Goal: Task Accomplishment & Management: Use online tool/utility

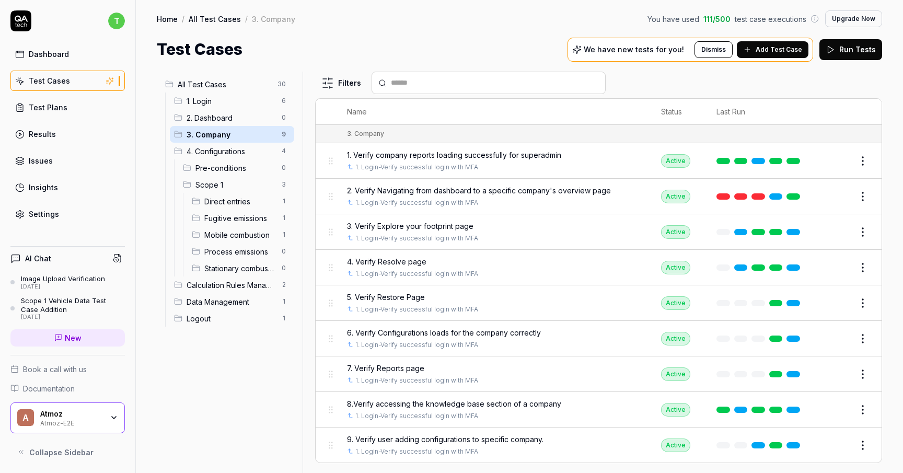
click at [256, 137] on span "3. Company" at bounding box center [231, 134] width 89 height 11
click at [449, 225] on span "3. Verify Explore your footprint page" at bounding box center [410, 226] width 127 height 11
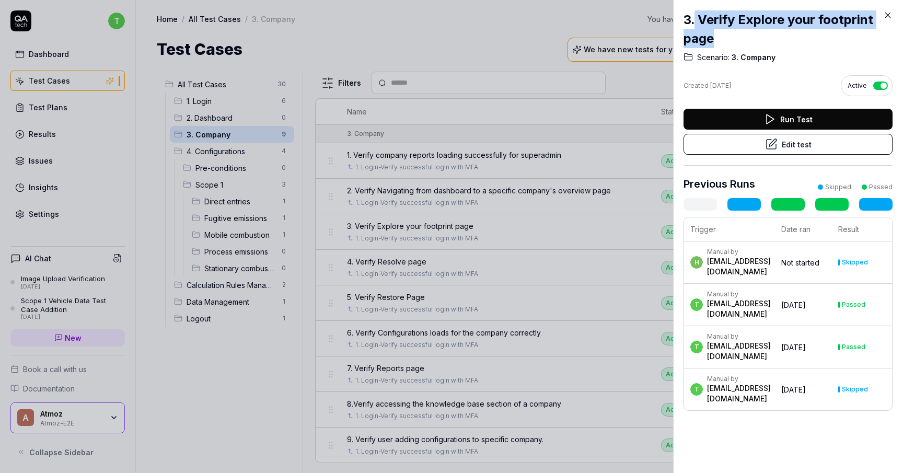
drag, startPoint x: 715, startPoint y: 41, endPoint x: 696, endPoint y: 16, distance: 31.3
click at [696, 16] on h2 "3. Verify Explore your footprint page" at bounding box center [788, 29] width 209 height 38
copy h2 "Verify Explore your footprint page"
click at [743, 25] on h2 "3. Verify Explore your footprint page" at bounding box center [788, 29] width 209 height 38
drag, startPoint x: 714, startPoint y: 38, endPoint x: 679, endPoint y: 21, distance: 38.8
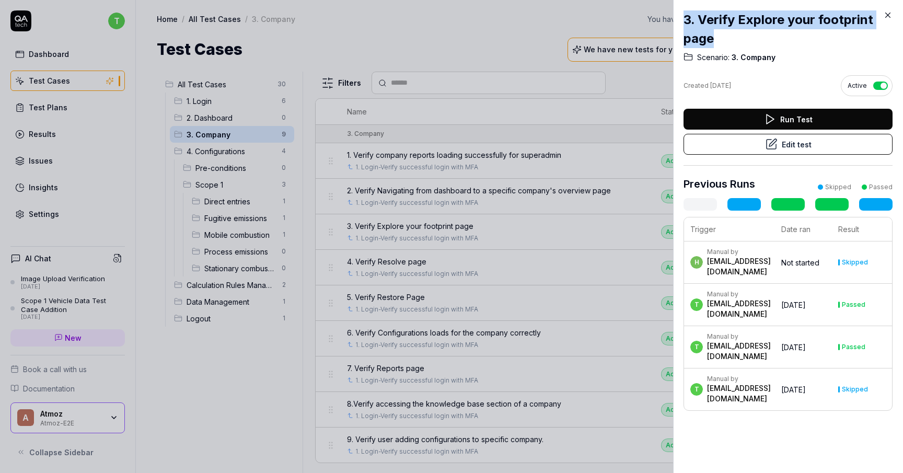
click at [679, 21] on div "3. Verify Explore your footprint page Scenario: 3. Company Created [DATE] Activ…" at bounding box center [788, 236] width 230 height 473
copy div "3. Verify Explore your footprint page"
click at [504, 44] on div at bounding box center [451, 236] width 903 height 473
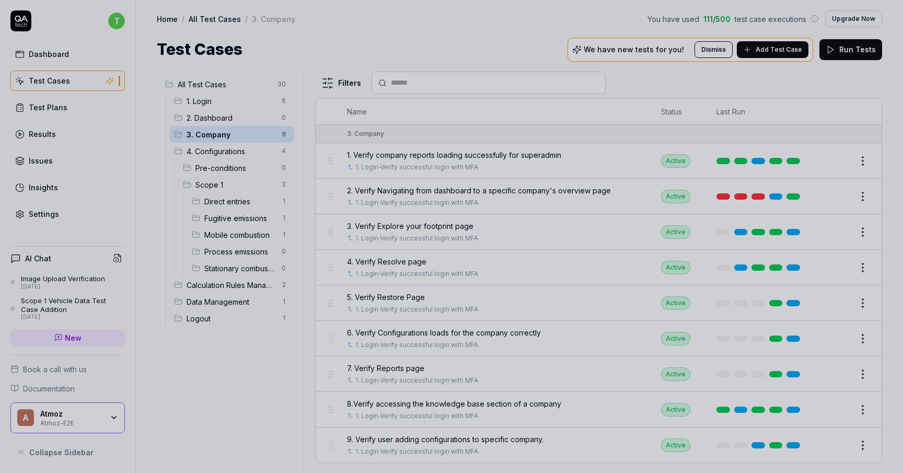
click at [393, 261] on div at bounding box center [451, 236] width 903 height 473
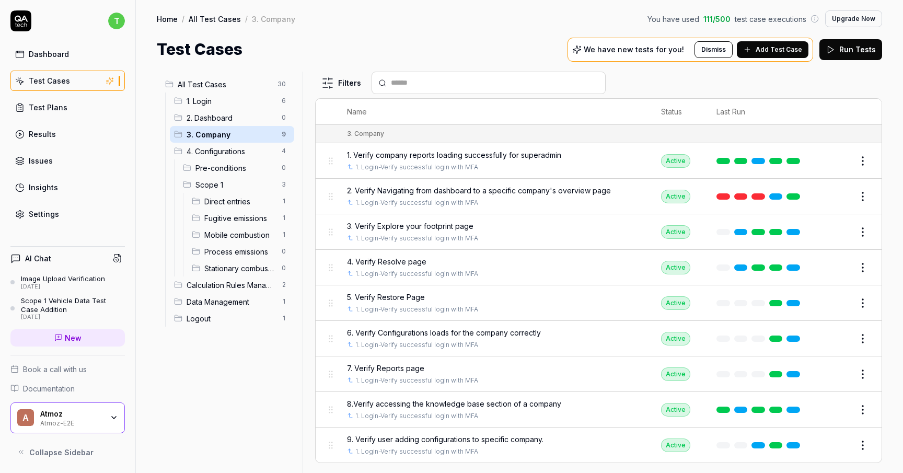
click at [394, 261] on span "4. Verify Resolve page" at bounding box center [386, 261] width 79 height 11
click at [405, 256] on span "4. Verify Resolve page" at bounding box center [386, 261] width 79 height 11
click at [375, 262] on span "4. Verify Resolve page" at bounding box center [386, 261] width 79 height 11
click at [838, 270] on button "Edit" at bounding box center [837, 267] width 25 height 17
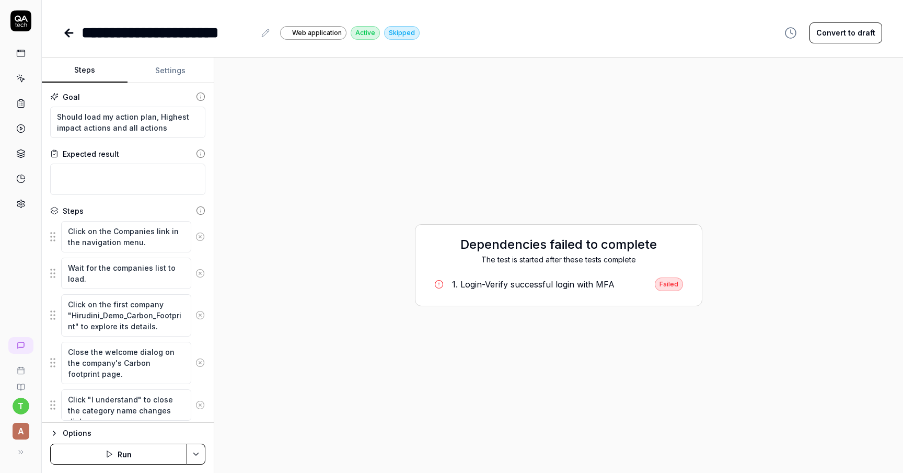
click at [257, 33] on div "**********" at bounding box center [177, 33] width 190 height 24
drag, startPoint x: 257, startPoint y: 33, endPoint x: 159, endPoint y: 28, distance: 97.9
click at [159, 28] on div "**********" at bounding box center [177, 33] width 190 height 24
drag, startPoint x: 255, startPoint y: 34, endPoint x: 221, endPoint y: 32, distance: 34.5
click at [221, 32] on div "**********" at bounding box center [177, 33] width 190 height 24
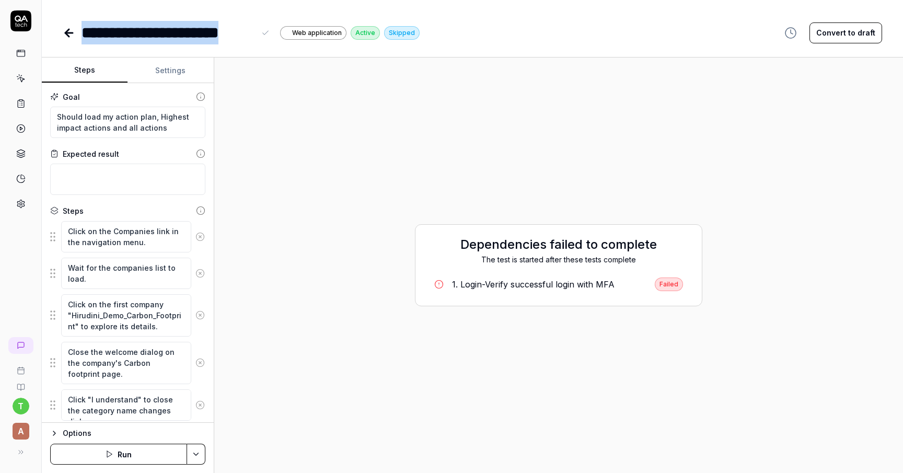
drag, startPoint x: 83, startPoint y: 31, endPoint x: 227, endPoint y: 45, distance: 145.0
click at [227, 45] on div "**********" at bounding box center [472, 236] width 861 height 473
copy div "**********"
click at [68, 29] on icon at bounding box center [67, 32] width 4 height 7
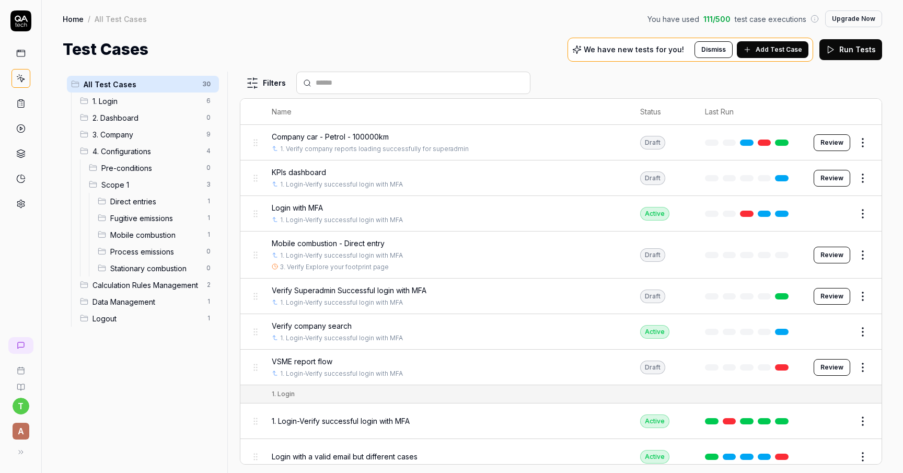
click at [159, 133] on span "3. Company" at bounding box center [147, 134] width 108 height 11
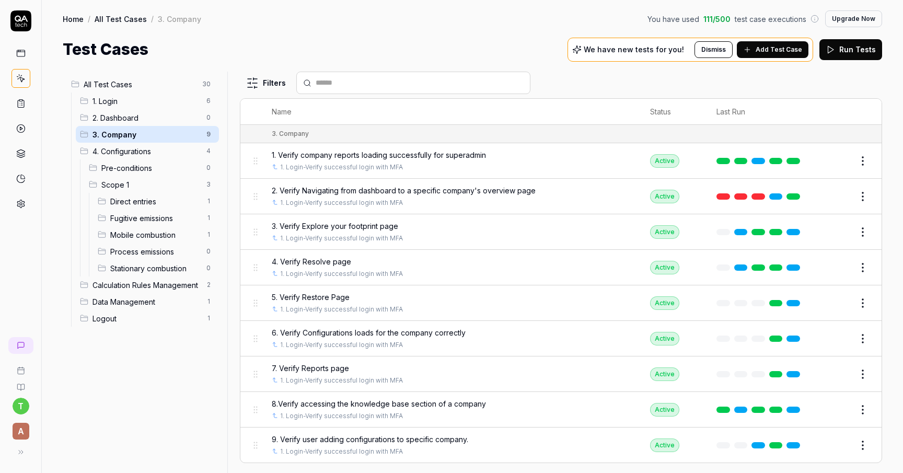
click at [296, 293] on span "5. Verify Restore Page" at bounding box center [311, 297] width 78 height 11
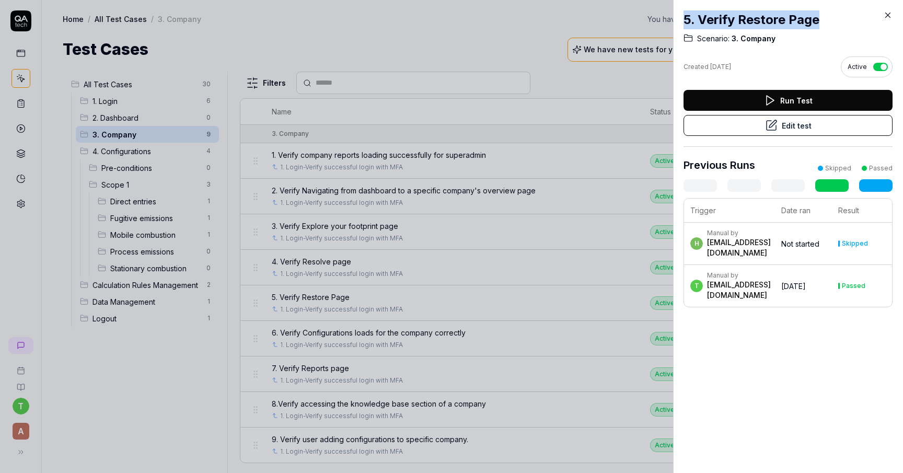
drag, startPoint x: 822, startPoint y: 20, endPoint x: 675, endPoint y: 17, distance: 147.5
click at [675, 17] on div "5. Verify Restore Page Scenario: 3. Company Created [DATE] Active Run Test Edit…" at bounding box center [788, 236] width 230 height 473
copy div "5. Verify Restore Page"
click at [441, 100] on div at bounding box center [451, 236] width 903 height 473
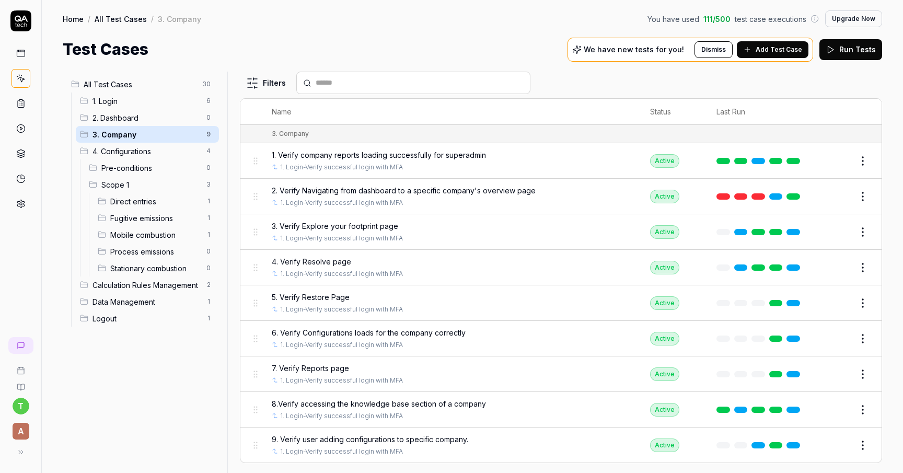
click at [322, 328] on span "6. Verify Configurations loads for the company correctly" at bounding box center [369, 332] width 194 height 11
click at [350, 328] on span "6. Verify Configurations loads for the company correctly" at bounding box center [369, 332] width 194 height 11
click at [262, 332] on td "6. Verify Configurations loads for the company correctly 1. Login-Verify succes…" at bounding box center [450, 339] width 378 height 36
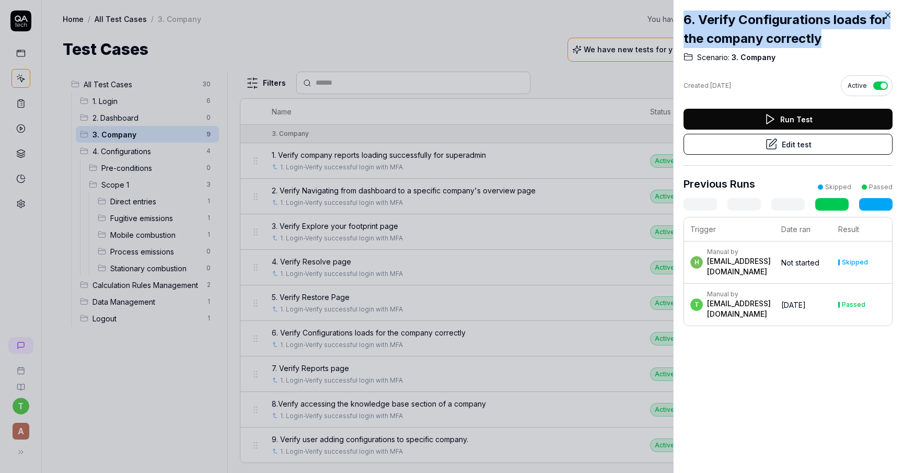
drag, startPoint x: 822, startPoint y: 43, endPoint x: 680, endPoint y: 19, distance: 144.2
click at [680, 19] on div "6. Verify Configurations loads for the company correctly Scenario: 3. Company C…" at bounding box center [788, 236] width 230 height 473
copy div "6. Verify Configurations loads for the company correctly"
click at [444, 43] on div at bounding box center [451, 236] width 903 height 473
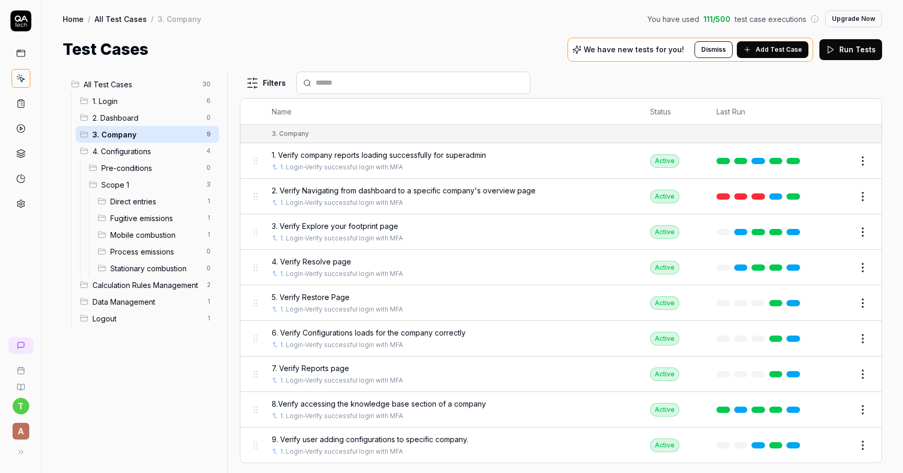
click at [321, 367] on span "7. Verify Reports page" at bounding box center [310, 368] width 77 height 11
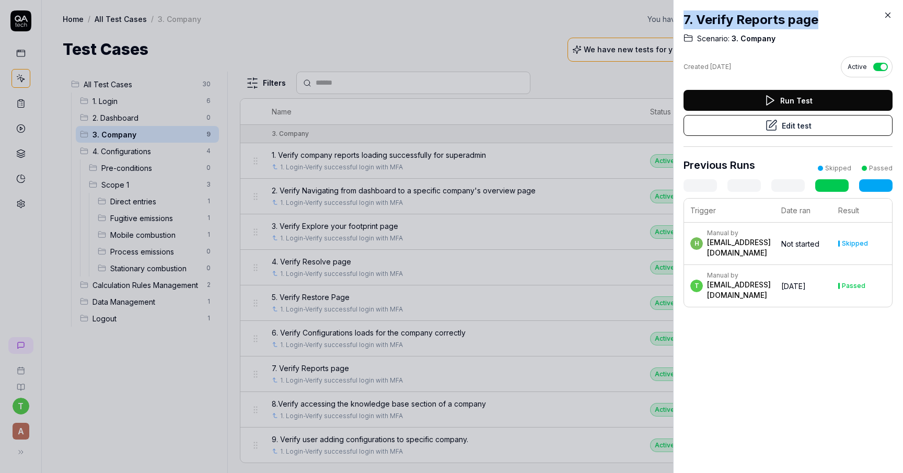
drag, startPoint x: 820, startPoint y: 23, endPoint x: 677, endPoint y: 17, distance: 142.8
click at [677, 17] on div "7. Verify Reports page Scenario: 3. Company Created [DATE] Active Run Test Edit…" at bounding box center [788, 236] width 230 height 473
copy div "7. Verify Reports page"
click at [566, 23] on div at bounding box center [451, 236] width 903 height 473
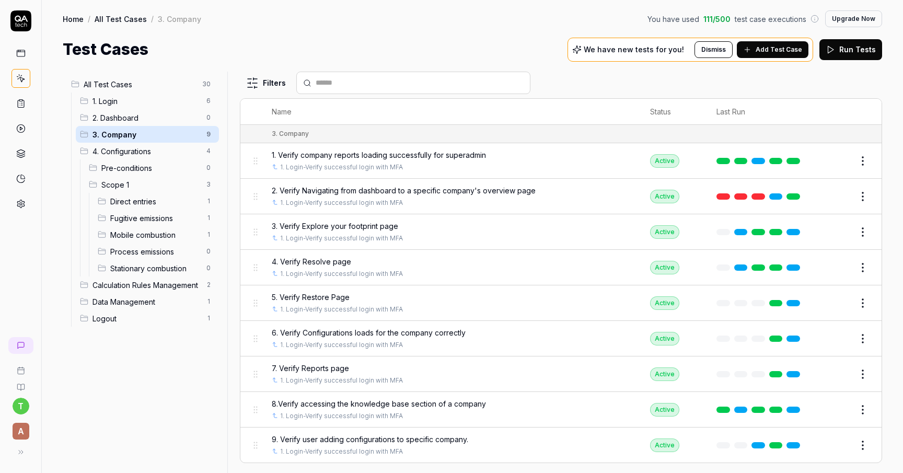
click at [341, 398] on span "8.Verify accessing the knowledge base section of a company" at bounding box center [379, 403] width 214 height 11
click at [343, 402] on span "8.Verify accessing the knowledge base section of a company" at bounding box center [379, 403] width 214 height 11
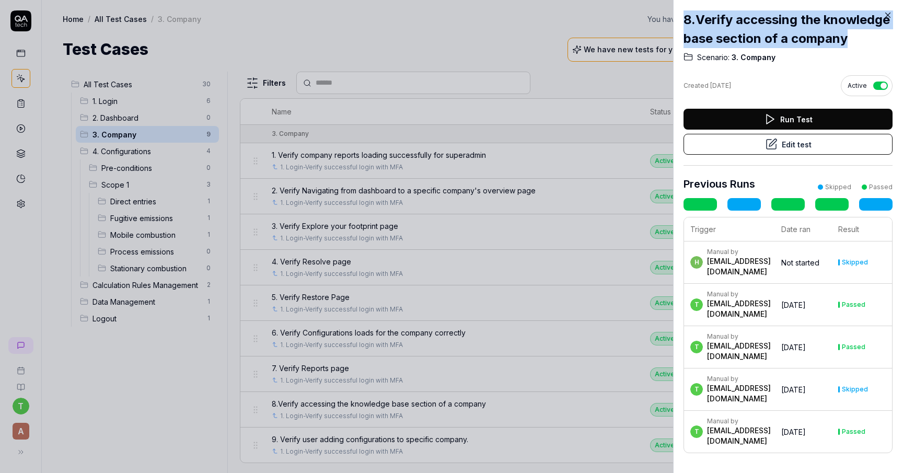
drag, startPoint x: 852, startPoint y: 38, endPoint x: 684, endPoint y: 24, distance: 168.4
click at [684, 24] on h2 "8.Verify accessing the knowledge base section of a company" at bounding box center [788, 29] width 209 height 38
copy h2 "8.Verify accessing the knowledge base section of a company"
click at [387, 438] on div at bounding box center [451, 236] width 903 height 473
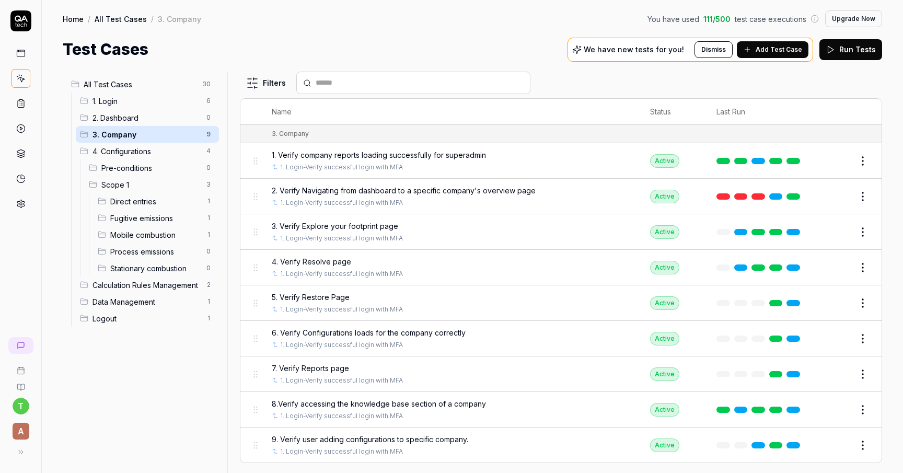
click at [387, 438] on span "9. Verify user adding configurations to specific company." at bounding box center [370, 439] width 197 height 11
click at [411, 437] on span "9. Verify user adding configurations to specific company." at bounding box center [370, 439] width 197 height 11
click at [375, 437] on span "9. Verify user adding configurations to specific company." at bounding box center [370, 439] width 197 height 11
click at [326, 453] on td "9. Verify user adding configurations to specific company. 1. Login-Verify succe…" at bounding box center [450, 445] width 378 height 35
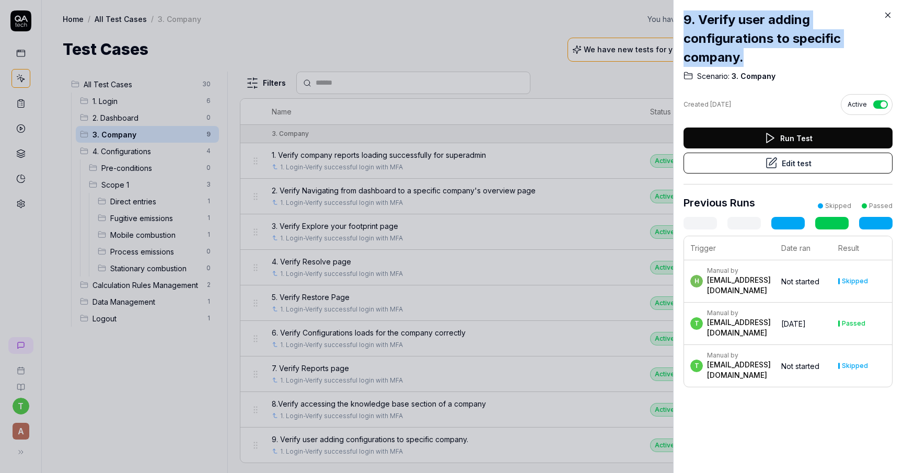
drag, startPoint x: 747, startPoint y: 60, endPoint x: 677, endPoint y: 26, distance: 77.4
click at [677, 26] on div "9. Verify user adding configurations to specific company. Scenario: 3. Company …" at bounding box center [788, 236] width 230 height 473
copy div "9. Verify user adding configurations to specific company."
click at [524, 43] on div at bounding box center [451, 236] width 903 height 473
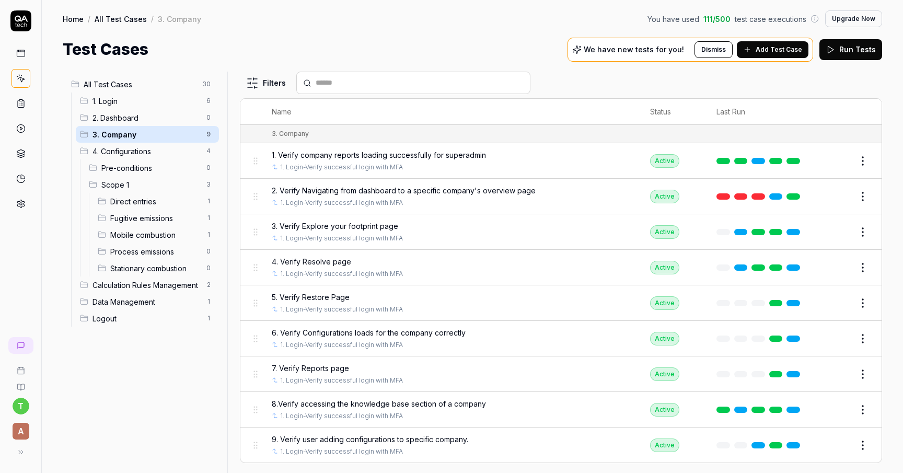
click at [763, 54] on span "Add Test Case" at bounding box center [779, 49] width 47 height 9
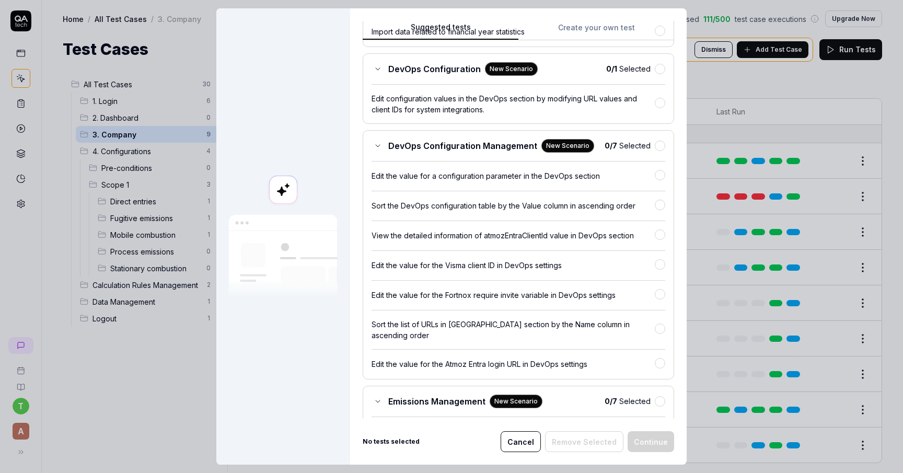
click at [603, 26] on div "Suggested tests Create your own test Select tests Our AI discovered the followi…" at bounding box center [519, 220] width 312 height 398
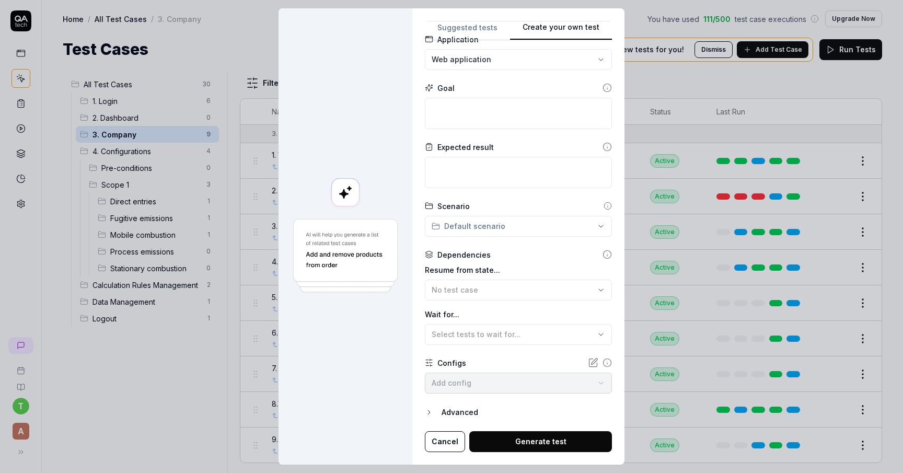
scroll to position [67, 0]
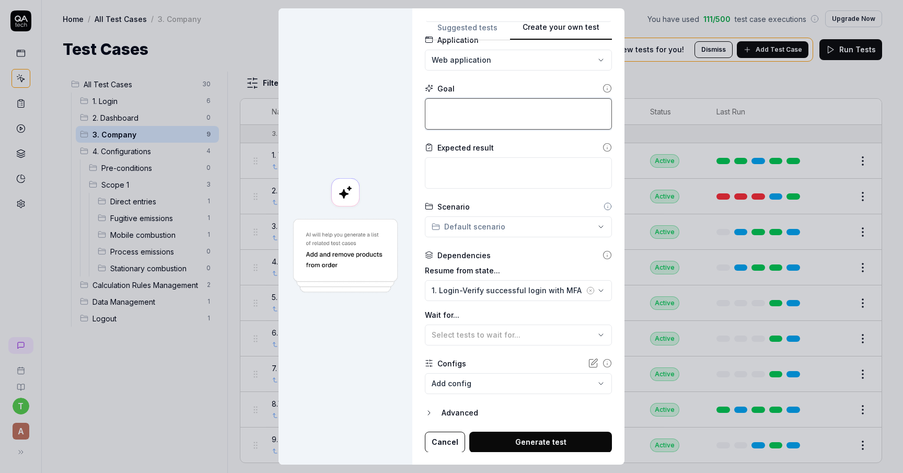
click at [495, 114] on textarea at bounding box center [518, 113] width 187 height 31
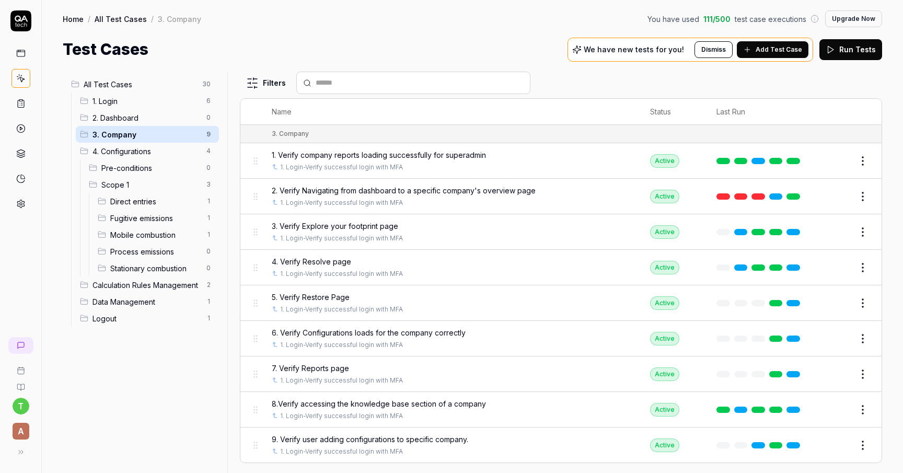
click at [840, 230] on button "Edit" at bounding box center [837, 232] width 25 height 17
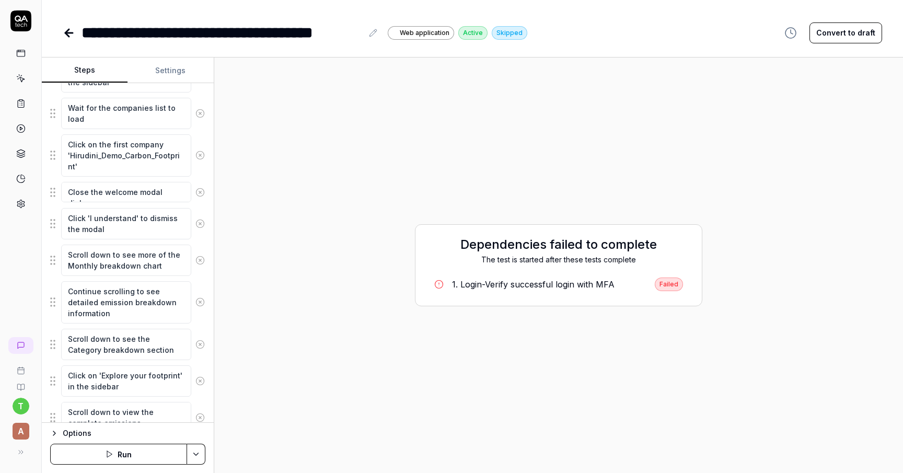
scroll to position [162, 0]
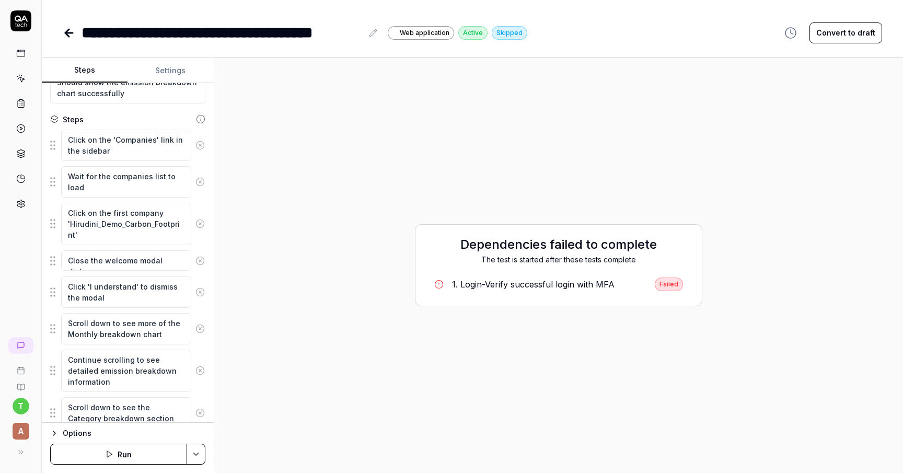
scroll to position [203, 0]
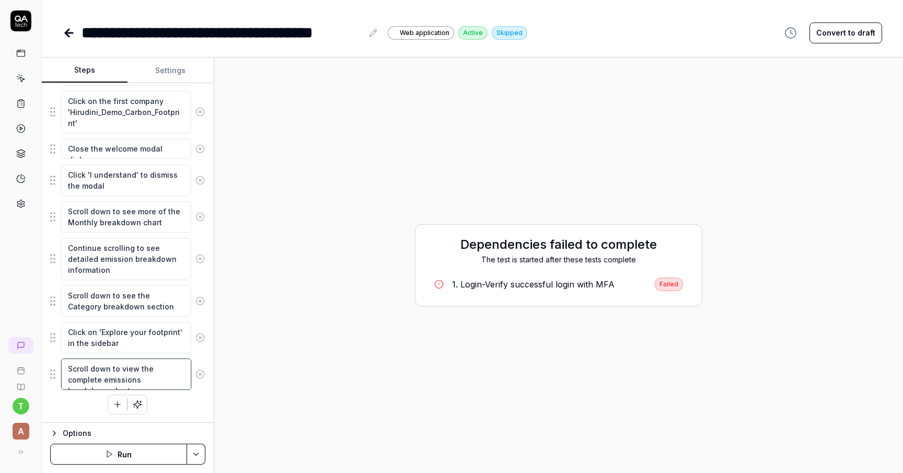
click at [127, 379] on textarea "Scroll down to view the complete emissions breakdown chart" at bounding box center [126, 374] width 130 height 31
click at [56, 429] on button "Options" at bounding box center [127, 433] width 155 height 13
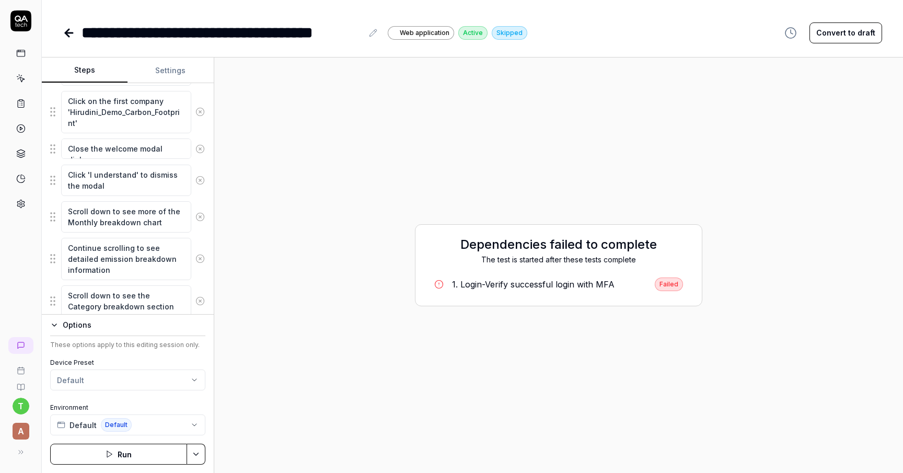
click at [130, 447] on button "Run" at bounding box center [118, 454] width 137 height 21
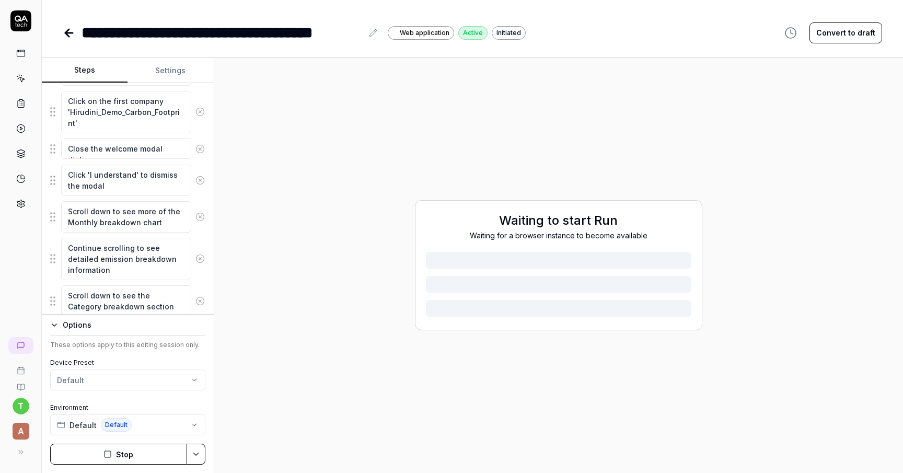
type textarea "*"
